Goal: Task Accomplishment & Management: Complete application form

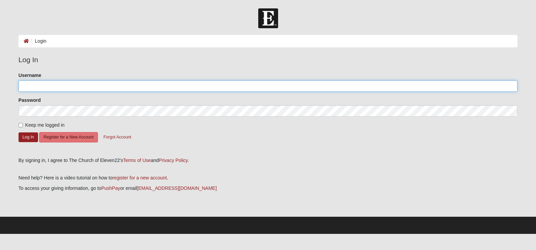
click at [56, 88] on input "Username" at bounding box center [268, 85] width 499 height 11
type input "[EMAIL_ADDRESS][DOMAIN_NAME]"
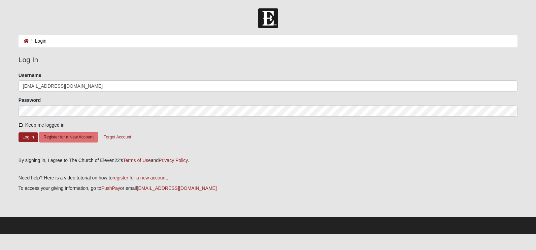
click at [21, 124] on input "Keep me logged in" at bounding box center [21, 125] width 4 height 4
checkbox input "true"
click at [21, 135] on button "Log In" at bounding box center [29, 138] width 20 height 10
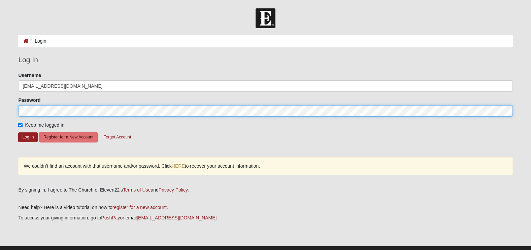
click at [0, 104] on html "Log In Login Login Error Log In Please correct the following: Username dberthon…" at bounding box center [265, 132] width 531 height 264
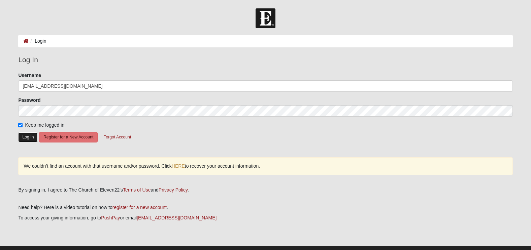
click at [25, 137] on button "Log In" at bounding box center [28, 138] width 20 height 10
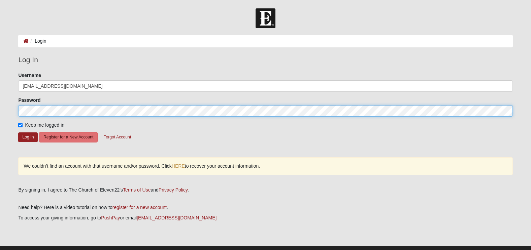
click at [0, 102] on html "Log In Login Login Error Log In Please correct the following: Username dberthon…" at bounding box center [265, 132] width 531 height 264
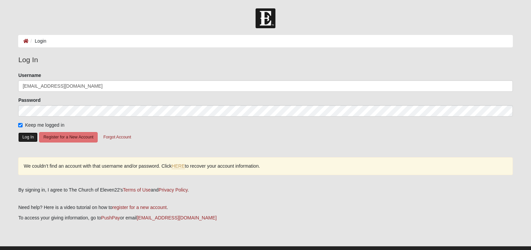
click at [20, 136] on button "Log In" at bounding box center [28, 138] width 20 height 10
click at [177, 166] on link "HERE" at bounding box center [178, 167] width 13 height 6
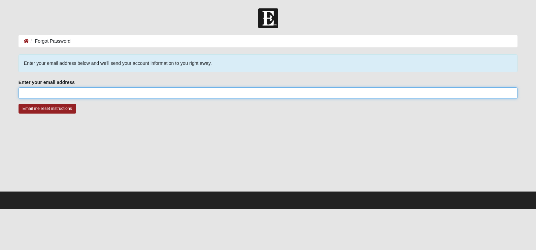
click at [146, 93] on input "Enter your email address" at bounding box center [268, 93] width 499 height 11
type input "[EMAIL_ADDRESS][DOMAIN_NAME]"
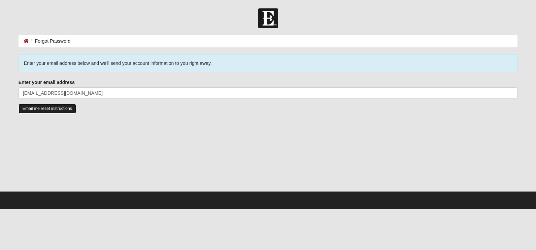
click at [57, 107] on input "Email me reset instructions" at bounding box center [48, 109] width 58 height 10
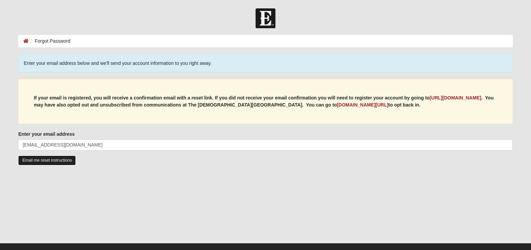
click at [42, 160] on input "Email me reset instructions" at bounding box center [47, 161] width 58 height 10
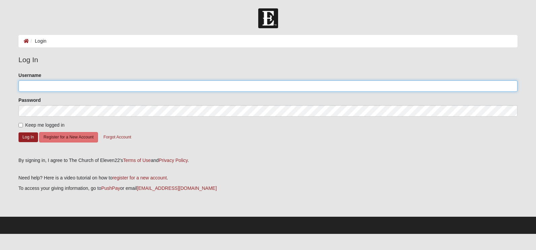
click at [71, 85] on input "Username" at bounding box center [268, 85] width 499 height 11
type input "[EMAIL_ADDRESS][DOMAIN_NAME]"
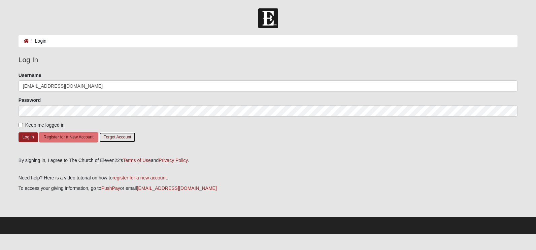
click at [117, 136] on button "Forgot Account" at bounding box center [117, 137] width 36 height 10
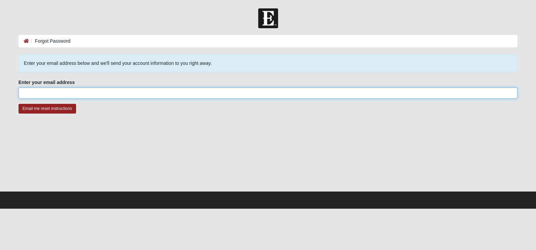
click at [59, 94] on input "Enter your email address" at bounding box center [268, 93] width 499 height 11
type input "[EMAIL_ADDRESS][DOMAIN_NAME]"
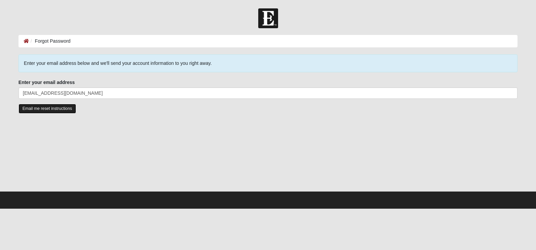
click at [53, 109] on input "Email me reset instructions" at bounding box center [48, 109] width 58 height 10
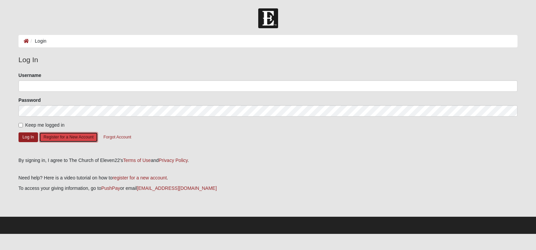
click at [61, 137] on button "Register for a New Account" at bounding box center [68, 137] width 59 height 10
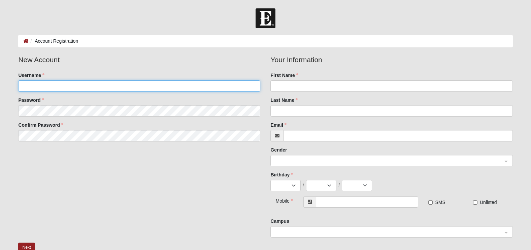
click at [78, 86] on input "Username" at bounding box center [139, 85] width 242 height 11
type input "dberthon"
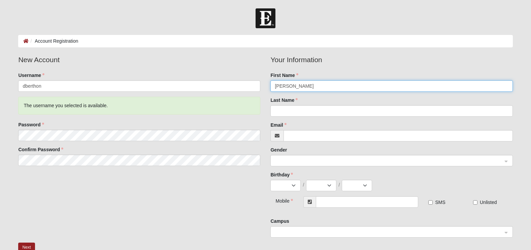
type input "Dave"
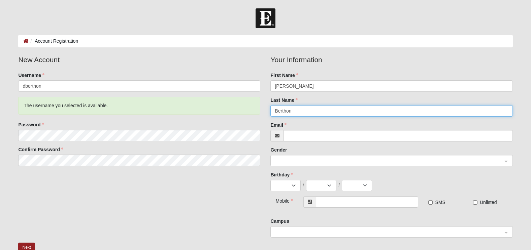
type input "Berthon"
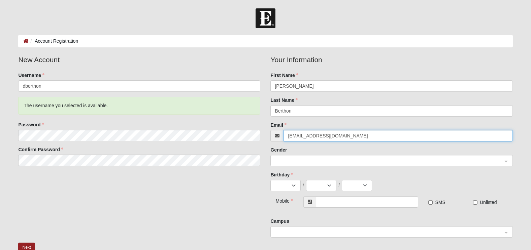
type input "[EMAIL_ADDRESS][DOMAIN_NAME]"
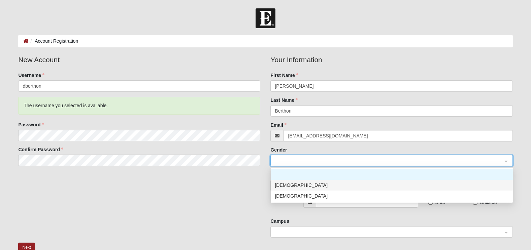
click at [283, 186] on div "Male" at bounding box center [392, 185] width 234 height 7
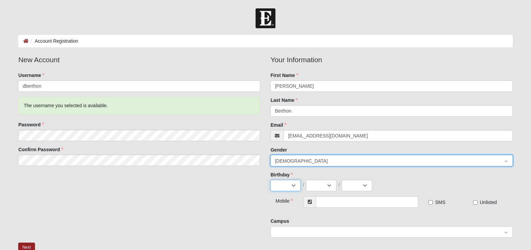
click at [283, 186] on select "Jan Feb Mar Apr May Jun Jul Aug Sep Oct Nov Dec" at bounding box center [285, 185] width 30 height 11
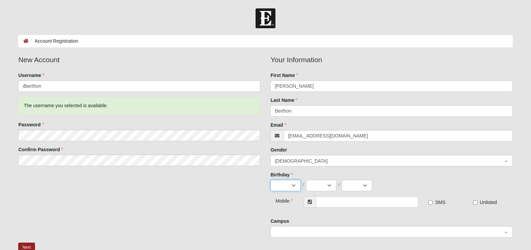
select select "4"
click at [270, 180] on select "Jan Feb Mar Apr May Jun Jul Aug Sep Oct Nov Dec" at bounding box center [285, 185] width 30 height 11
click at [319, 188] on select "1 2 3 4 5 6 7 8 9 10 11 12 13 14 15 16 17 18 19 20 21 22 23 24 25 26 27 28 29 30" at bounding box center [321, 185] width 30 height 11
click at [306, 180] on select "1 2 3 4 5 6 7 8 9 10 11 12 13 14 15 16 17 18 19 20 21 22 23 24 25 26 27 28 29 30" at bounding box center [321, 185] width 30 height 11
click at [327, 184] on select "1 2 3 4 5 6 7 8 9 10 11 12 13 14 15 16 17 18 19 20 21 22 23 24 25 26 27 28 29 30" at bounding box center [321, 185] width 30 height 11
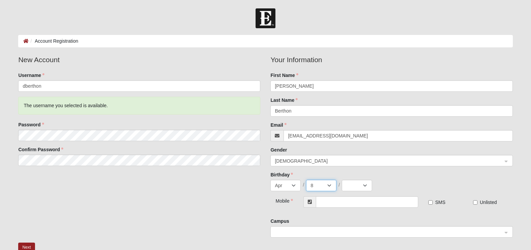
select select "9"
click at [306, 180] on select "1 2 3 4 5 6 7 8 9 10 11 12 13 14 15 16 17 18 19 20 21 22 23 24 25 26 27 28 29 30" at bounding box center [321, 185] width 30 height 11
click at [362, 185] on select "2025 2024 2023 2022 2021 2020 2019 2018 2017 2016 2015 2014 2013 2012 2011 2010…" at bounding box center [357, 185] width 30 height 11
select select "1965"
click at [342, 180] on select "2025 2024 2023 2022 2021 2020 2019 2018 2017 2016 2015 2014 2013 2012 2011 2010…" at bounding box center [357, 185] width 30 height 11
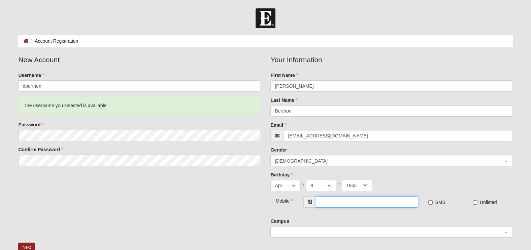
click at [362, 204] on input "text" at bounding box center [367, 202] width 102 height 11
type input "[PHONE_NUMBER]"
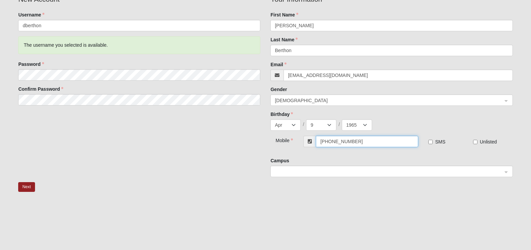
scroll to position [67, 0]
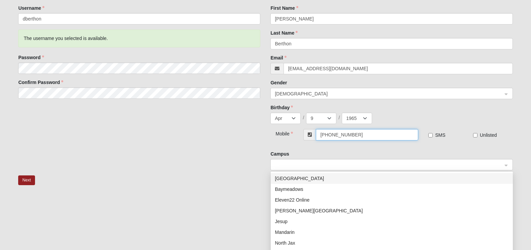
click at [288, 166] on span at bounding box center [388, 165] width 227 height 7
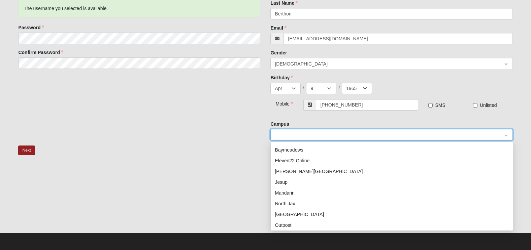
scroll to position [0, 0]
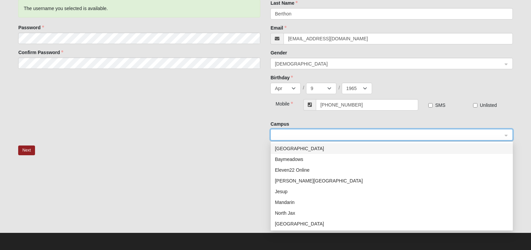
click at [305, 134] on span at bounding box center [388, 135] width 227 height 7
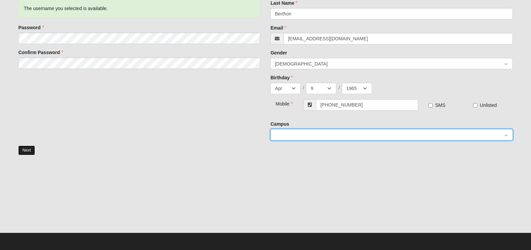
click at [24, 152] on button "Next" at bounding box center [26, 151] width 16 height 10
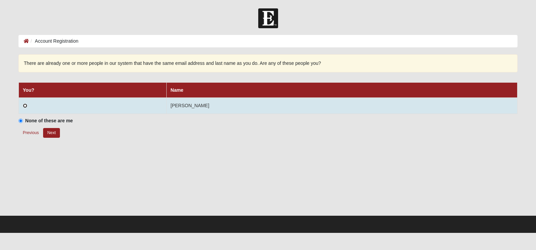
click at [24, 106] on input "radio" at bounding box center [25, 106] width 4 height 4
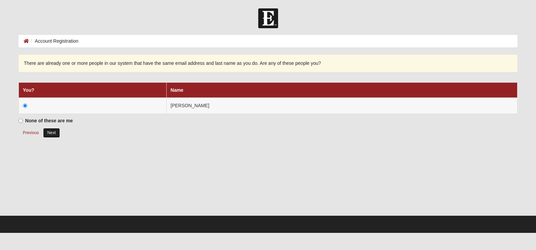
click at [51, 132] on button "Next" at bounding box center [51, 133] width 16 height 10
radio input "true"
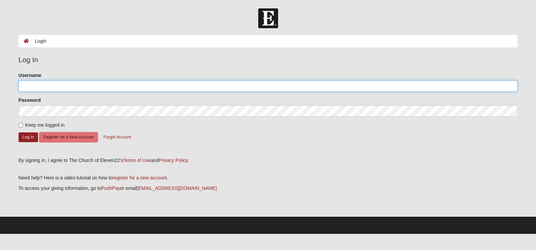
click at [121, 87] on input "Username" at bounding box center [268, 85] width 499 height 11
type input "[EMAIL_ADDRESS][DOMAIN_NAME]"
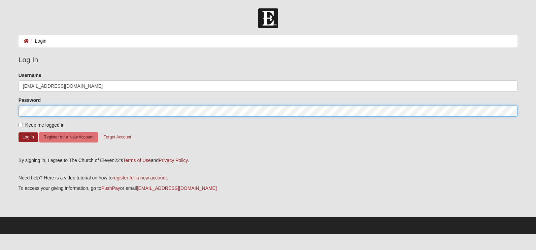
click at [0, 99] on html "Log In Login Login Error Log In Please correct the following: Username [EMAIL_A…" at bounding box center [268, 117] width 536 height 234
click at [22, 136] on button "Log In" at bounding box center [29, 138] width 20 height 10
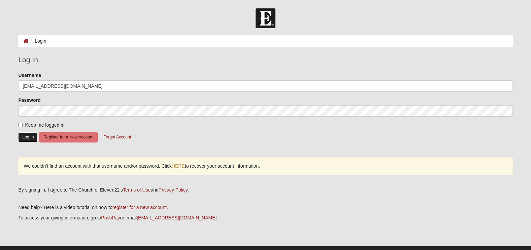
click at [26, 136] on button "Log In" at bounding box center [28, 138] width 20 height 10
click at [112, 137] on button "Forgot Account" at bounding box center [117, 137] width 36 height 10
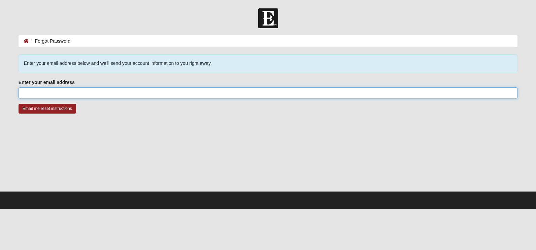
click at [93, 92] on input "Enter your email address" at bounding box center [268, 93] width 499 height 11
type input "[EMAIL_ADDRESS][DOMAIN_NAME]"
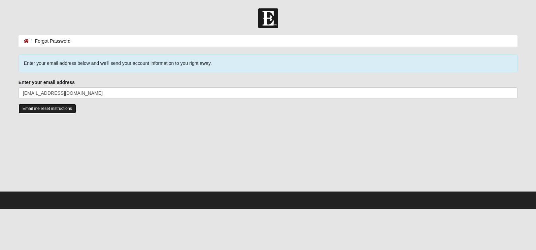
click at [62, 110] on input "Email me reset instructions" at bounding box center [48, 109] width 58 height 10
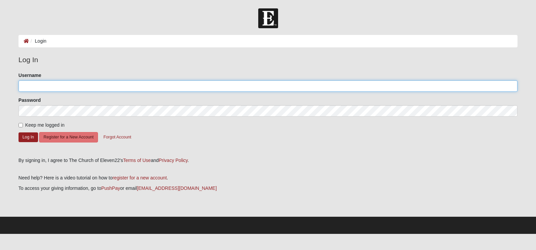
type input "[EMAIL_ADDRESS][DOMAIN_NAME]"
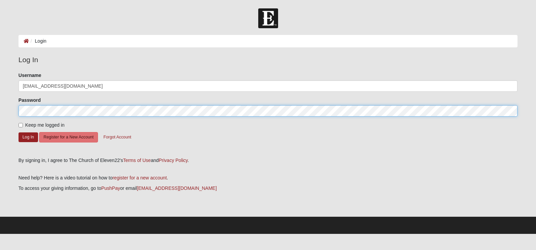
click at [0, 103] on html "Log In Login Login Error Log In Please correct the following: Username [EMAIL_A…" at bounding box center [268, 117] width 536 height 234
click at [27, 138] on button "Log In" at bounding box center [29, 138] width 20 height 10
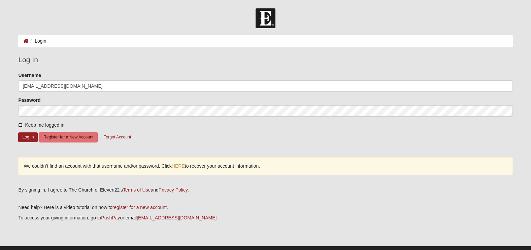
click at [19, 126] on input "Keep me logged in" at bounding box center [20, 125] width 4 height 4
checkbox input "true"
click at [25, 137] on button "Log In" at bounding box center [28, 138] width 20 height 10
click at [0, 108] on html "Log In Login Login Error Log In Please correct the following: Username dberthon…" at bounding box center [265, 132] width 531 height 264
click at [26, 135] on button "Log In" at bounding box center [28, 138] width 20 height 10
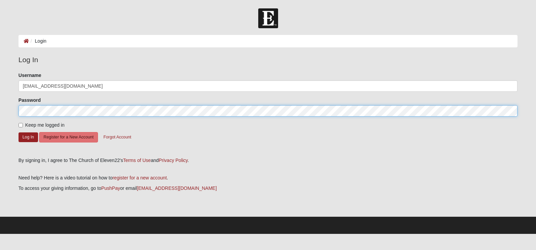
click at [0, 107] on html "Log In Login Login Error Log In Please correct the following: Username [EMAIL_A…" at bounding box center [268, 117] width 536 height 234
click at [21, 138] on button "Log In" at bounding box center [29, 138] width 20 height 10
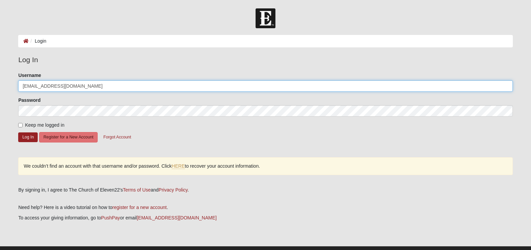
drag, startPoint x: 102, startPoint y: 87, endPoint x: -36, endPoint y: 80, distance: 137.8
click at [0, 80] on html "Log In Login Login Error Log In Please correct the following: Username [EMAIL_A…" at bounding box center [265, 132] width 531 height 264
type input "dberthon"
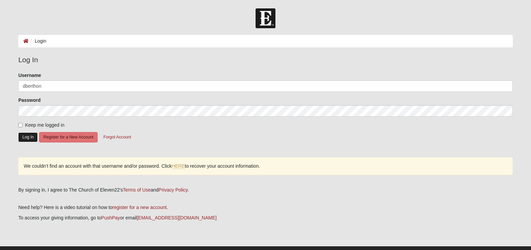
click at [31, 138] on button "Log In" at bounding box center [28, 138] width 20 height 10
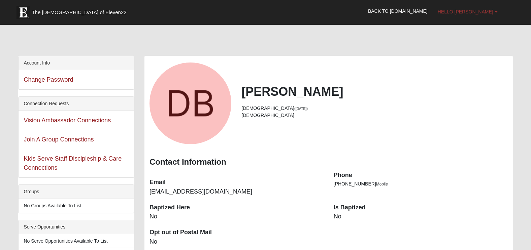
click at [496, 12] on b at bounding box center [495, 11] width 3 height 5
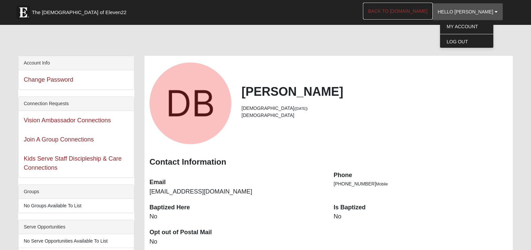
click at [428, 12] on link "Back to [DOMAIN_NAME]" at bounding box center [398, 11] width 70 height 17
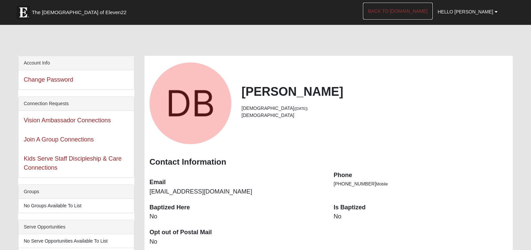
click at [426, 11] on link "Back to [DOMAIN_NAME]" at bounding box center [398, 11] width 70 height 17
